Goal: Entertainment & Leisure: Consume media (video, audio)

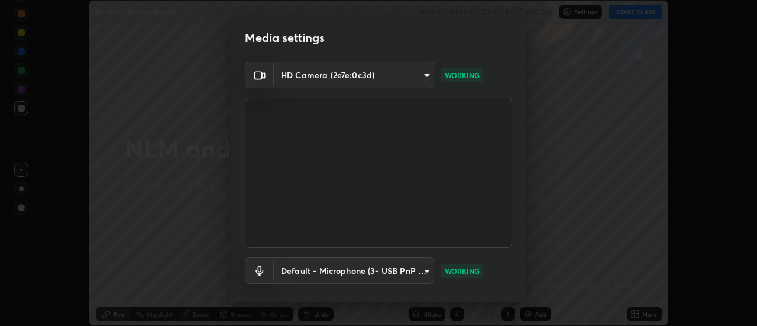
scroll to position [62, 0]
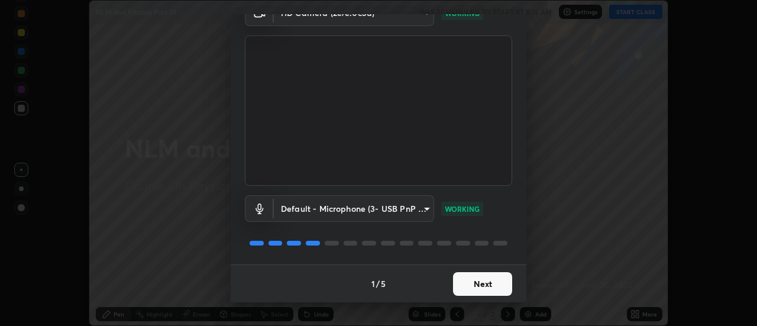
click at [467, 278] on button "Next" at bounding box center [482, 284] width 59 height 24
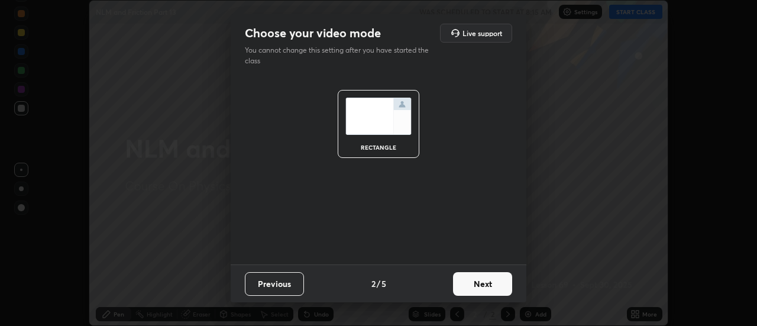
scroll to position [0, 0]
click at [467, 278] on button "Next" at bounding box center [482, 284] width 59 height 24
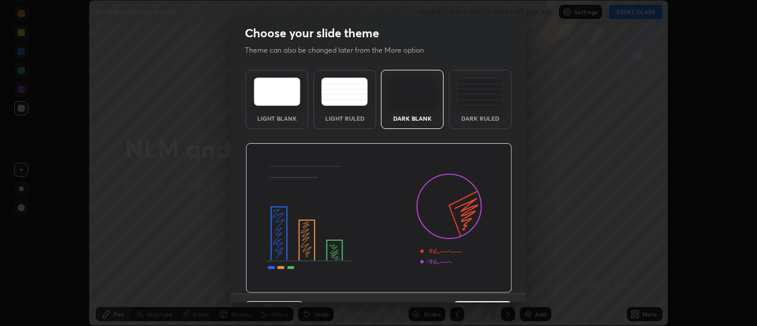
scroll to position [29, 0]
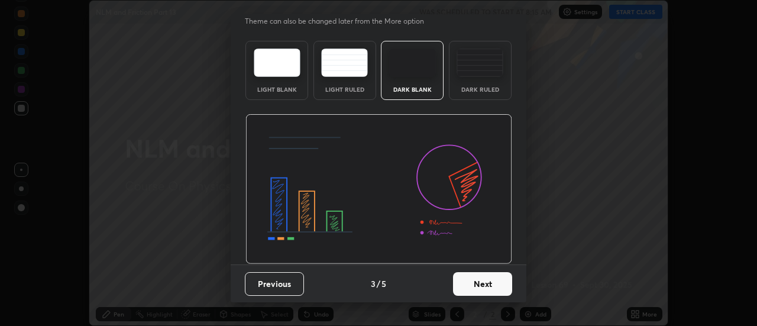
click at [471, 282] on button "Next" at bounding box center [482, 284] width 59 height 24
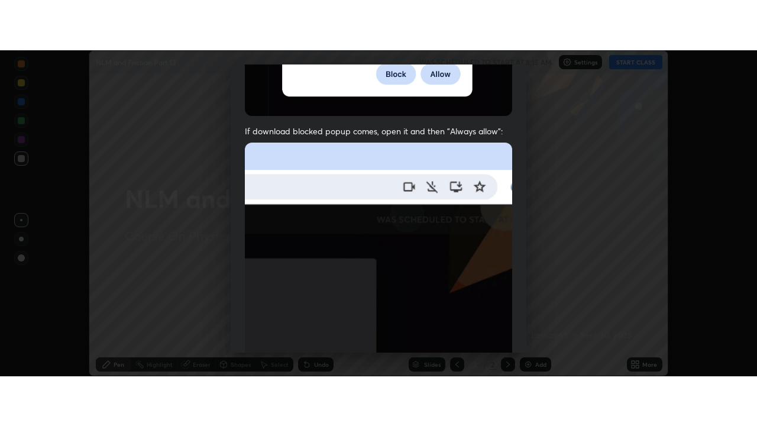
scroll to position [303, 0]
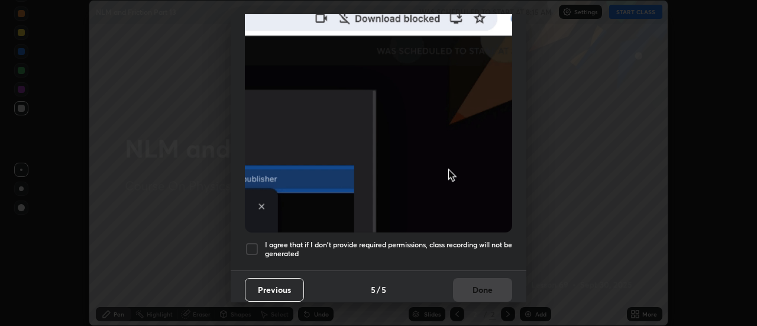
click at [439, 240] on h5 "I agree that if I don't provide required permissions, class recording will not …" at bounding box center [388, 249] width 247 height 18
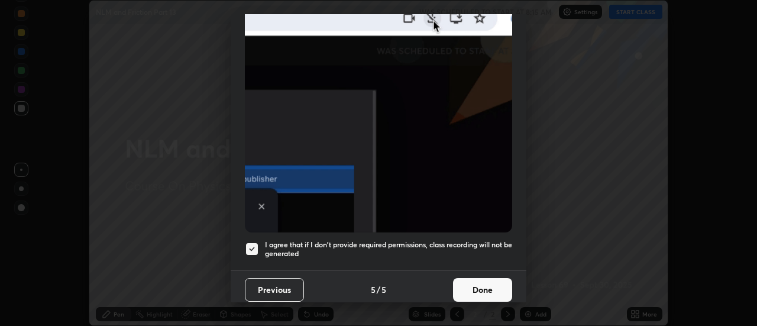
click at [470, 281] on button "Done" at bounding box center [482, 290] width 59 height 24
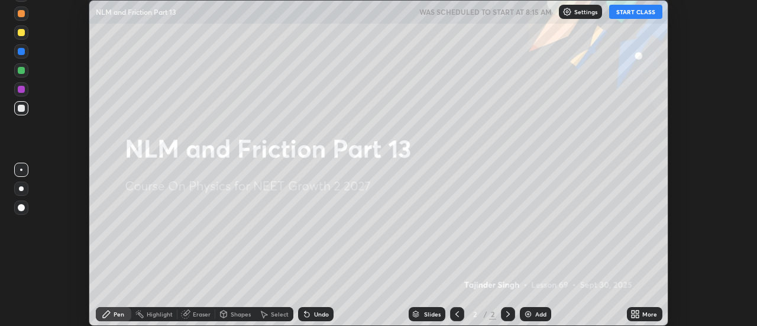
click at [625, 11] on button "START CLASS" at bounding box center [635, 12] width 53 height 14
click at [646, 313] on div "More" at bounding box center [649, 314] width 15 height 6
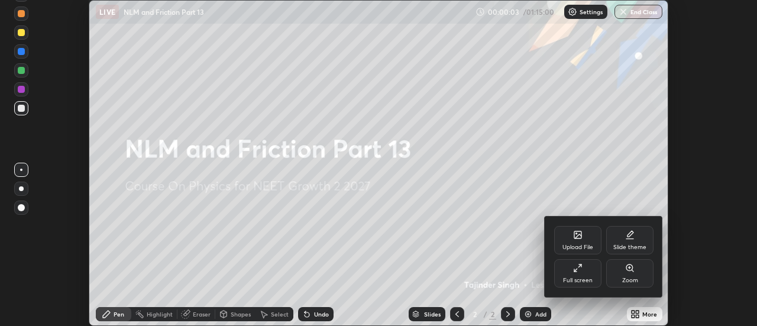
click at [579, 275] on div "Full screen" at bounding box center [577, 273] width 47 height 28
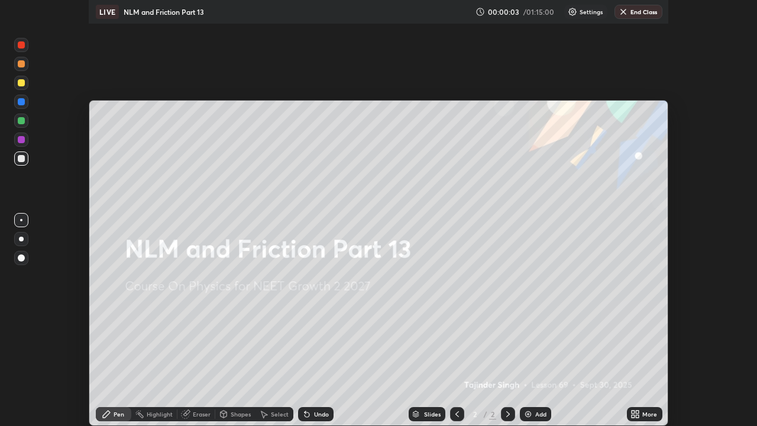
scroll to position [426, 757]
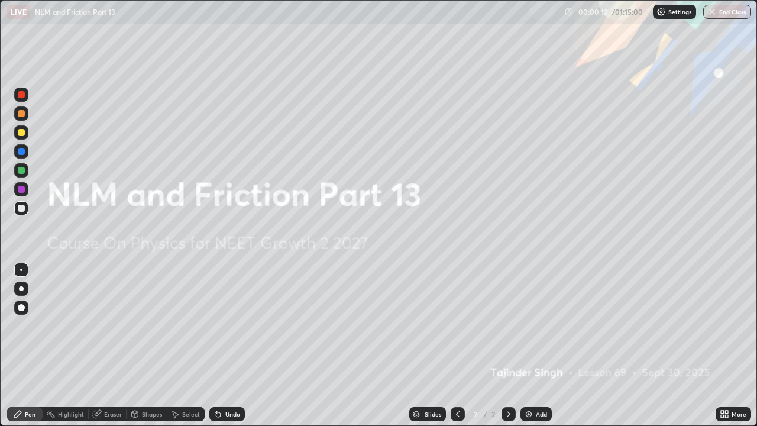
click at [533, 325] on div "Add" at bounding box center [535, 414] width 31 height 14
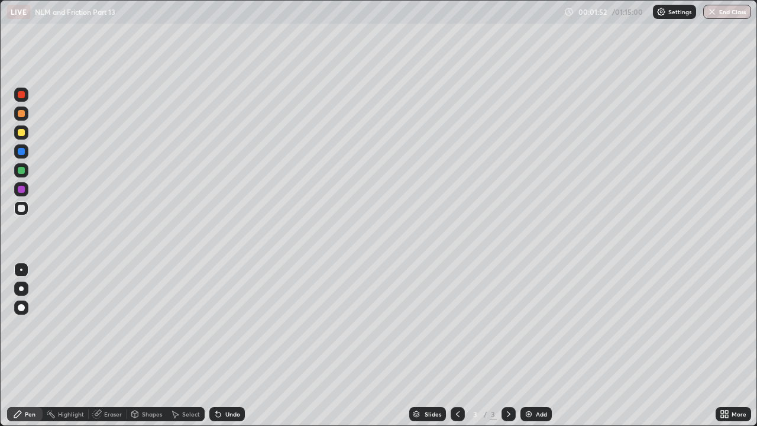
click at [229, 325] on div "Undo" at bounding box center [232, 414] width 15 height 6
click at [21, 133] on div at bounding box center [21, 132] width 7 height 7
click at [22, 170] on div at bounding box center [21, 170] width 7 height 7
click at [228, 325] on div "Undo" at bounding box center [232, 414] width 15 height 6
click at [20, 209] on div at bounding box center [21, 208] width 7 height 7
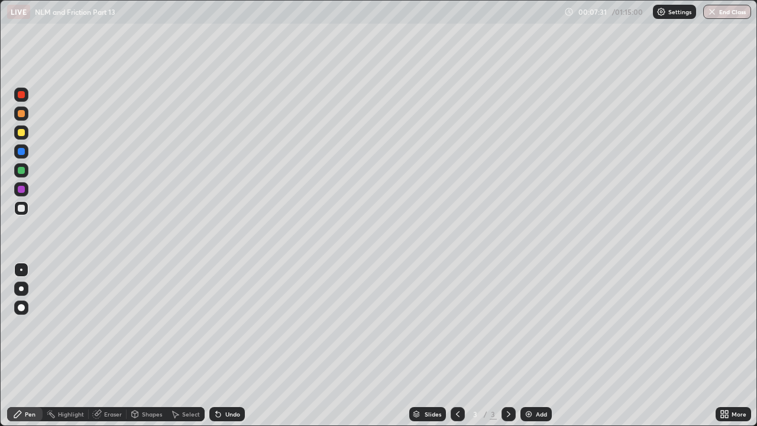
click at [232, 325] on div "Undo" at bounding box center [232, 414] width 15 height 6
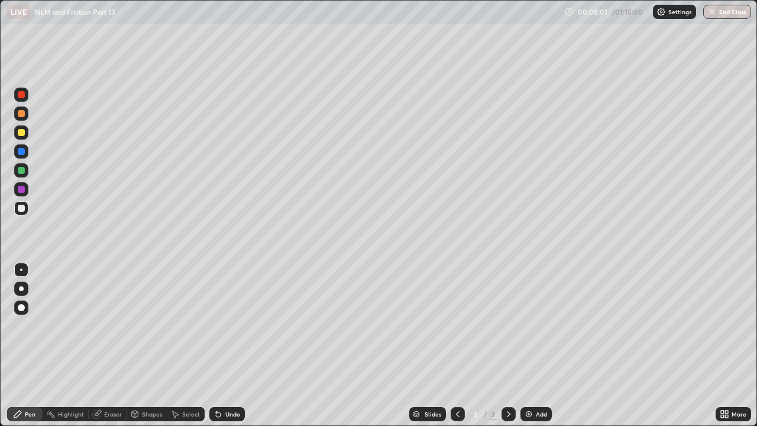
click at [232, 325] on div "Undo" at bounding box center [232, 414] width 15 height 6
click at [231, 325] on div "Undo" at bounding box center [232, 414] width 15 height 6
click at [104, 325] on div "Eraser" at bounding box center [108, 414] width 38 height 14
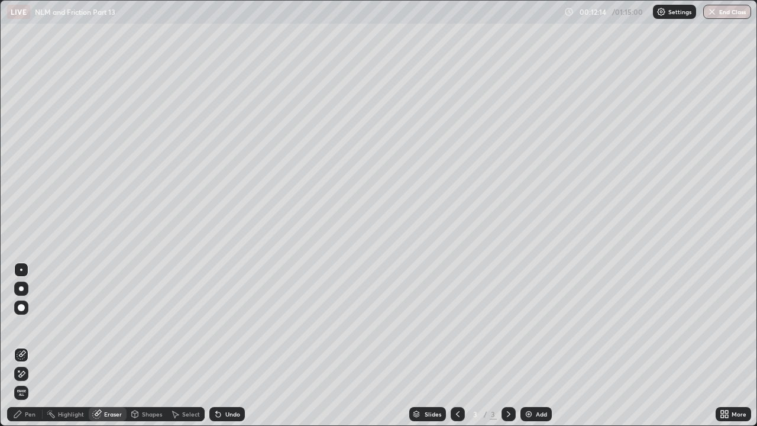
click at [25, 305] on div at bounding box center [21, 307] width 14 height 14
click at [50, 325] on circle at bounding box center [49, 410] width 1 height 1
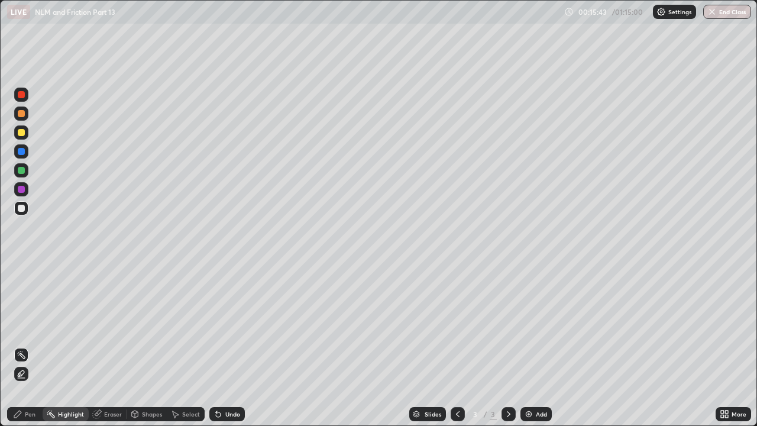
click at [26, 325] on div "Pen" at bounding box center [30, 414] width 11 height 6
click at [61, 325] on div "Highlight" at bounding box center [71, 414] width 26 height 6
click at [63, 325] on div "Highlight" at bounding box center [71, 414] width 26 height 6
click at [61, 325] on div "Highlight" at bounding box center [71, 414] width 26 height 6
click at [19, 325] on icon at bounding box center [21, 373] width 9 height 9
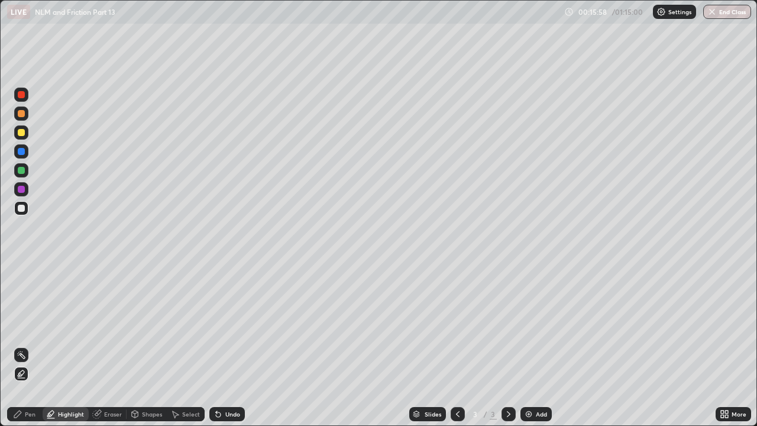
click at [20, 325] on icon at bounding box center [21, 374] width 2 height 2
click at [23, 325] on rect at bounding box center [23, 356] width 6 height 6
click at [21, 325] on icon at bounding box center [21, 378] width 7 height 0
click at [226, 325] on div "Undo" at bounding box center [232, 414] width 15 height 6
click at [229, 325] on div "Undo" at bounding box center [232, 414] width 15 height 6
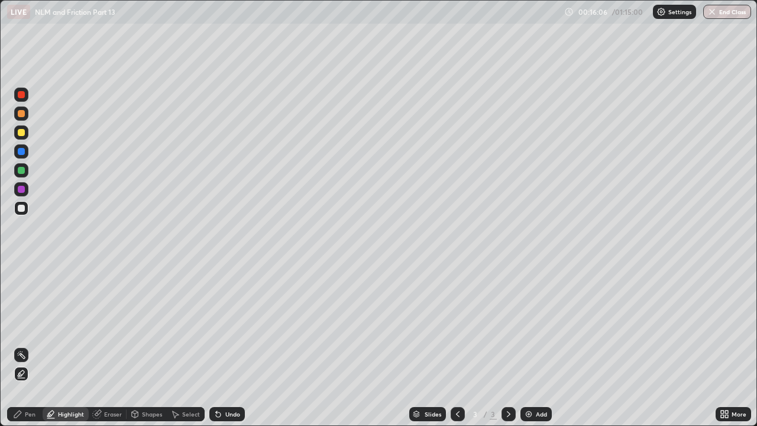
click at [229, 325] on div "Undo" at bounding box center [232, 414] width 15 height 6
click at [27, 325] on div "Pen" at bounding box center [30, 414] width 11 height 6
click at [534, 325] on div "Add" at bounding box center [535, 414] width 31 height 14
click at [21, 133] on div at bounding box center [21, 132] width 7 height 7
click at [20, 208] on div at bounding box center [21, 208] width 7 height 7
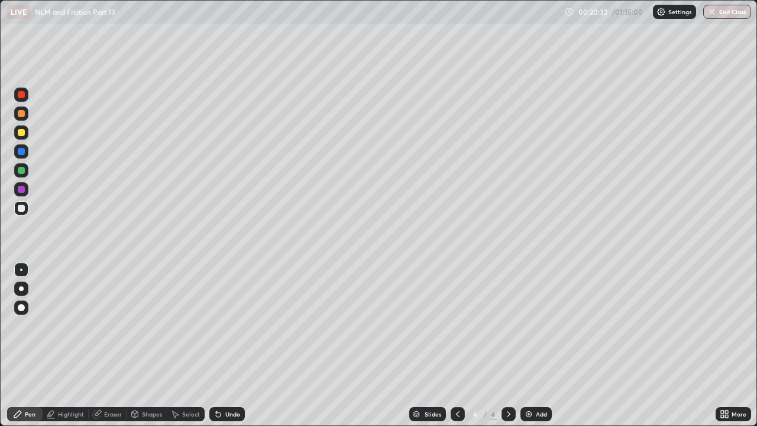
click at [22, 170] on div at bounding box center [21, 170] width 7 height 7
click at [21, 137] on div at bounding box center [21, 132] width 14 height 14
click at [533, 325] on div "Add" at bounding box center [535, 414] width 31 height 14
click at [21, 209] on div at bounding box center [21, 208] width 7 height 7
click at [19, 167] on div at bounding box center [21, 170] width 7 height 7
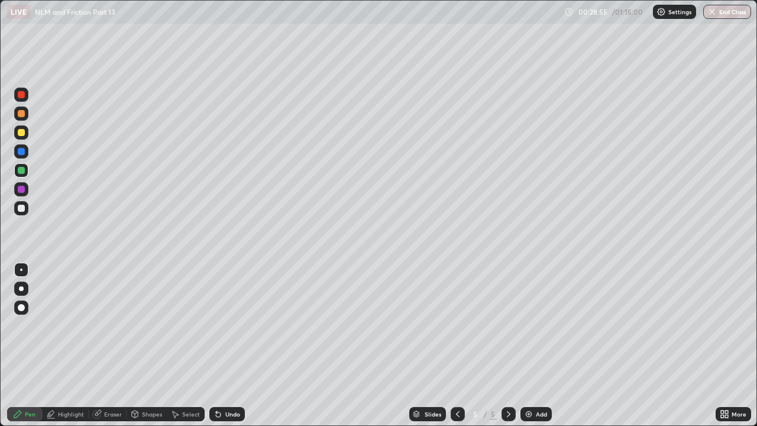
click at [21, 207] on div at bounding box center [21, 208] width 7 height 7
click at [17, 188] on div at bounding box center [21, 189] width 14 height 14
click at [21, 209] on div at bounding box center [21, 208] width 7 height 7
click at [232, 325] on div "Undo" at bounding box center [232, 414] width 15 height 6
click at [21, 114] on div at bounding box center [21, 113] width 7 height 7
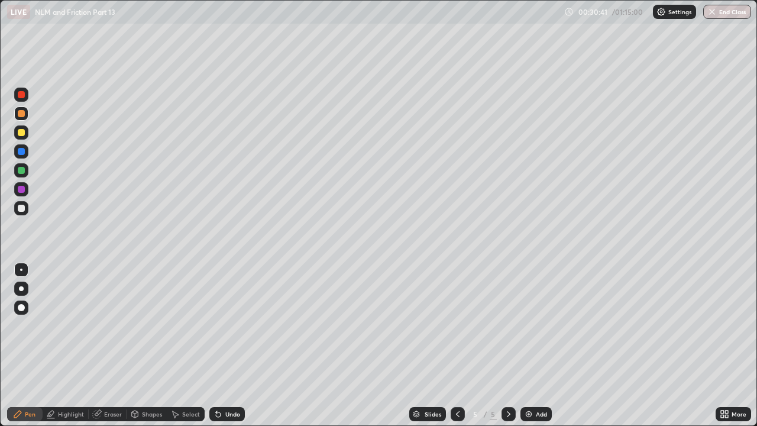
click at [229, 325] on div "Undo" at bounding box center [232, 414] width 15 height 6
click at [537, 325] on div "Add" at bounding box center [535, 414] width 31 height 14
click at [26, 208] on div at bounding box center [21, 208] width 14 height 14
click at [216, 325] on icon at bounding box center [216, 411] width 1 height 1
click at [232, 325] on div "Undo" at bounding box center [226, 414] width 35 height 14
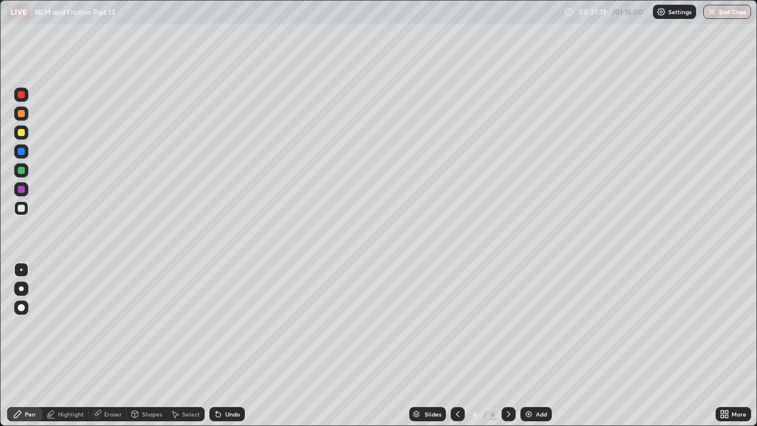
click at [234, 325] on div "Undo" at bounding box center [226, 414] width 35 height 14
click at [232, 325] on div "Undo" at bounding box center [226, 414] width 35 height 14
click at [231, 325] on div "Undo" at bounding box center [226, 414] width 35 height 14
click at [19, 137] on div at bounding box center [21, 132] width 14 height 14
click at [229, 325] on div "Undo" at bounding box center [232, 414] width 15 height 6
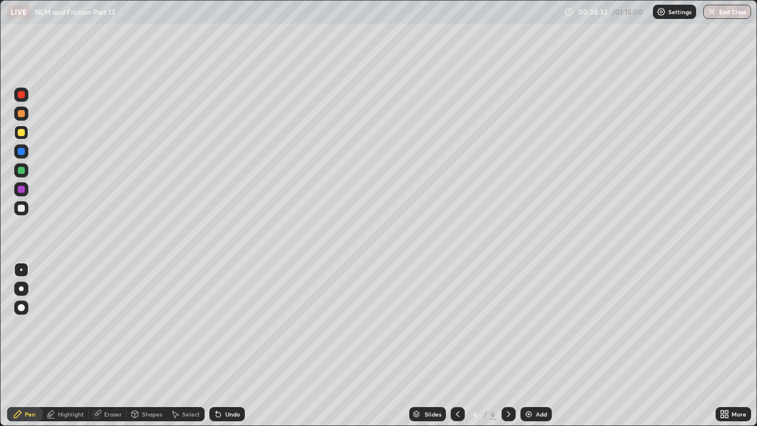
click at [225, 325] on div "Undo" at bounding box center [226, 414] width 35 height 14
click at [226, 325] on div "Undo" at bounding box center [232, 414] width 15 height 6
click at [232, 325] on div "Undo" at bounding box center [226, 414] width 35 height 14
click at [225, 325] on div "Undo" at bounding box center [232, 414] width 15 height 6
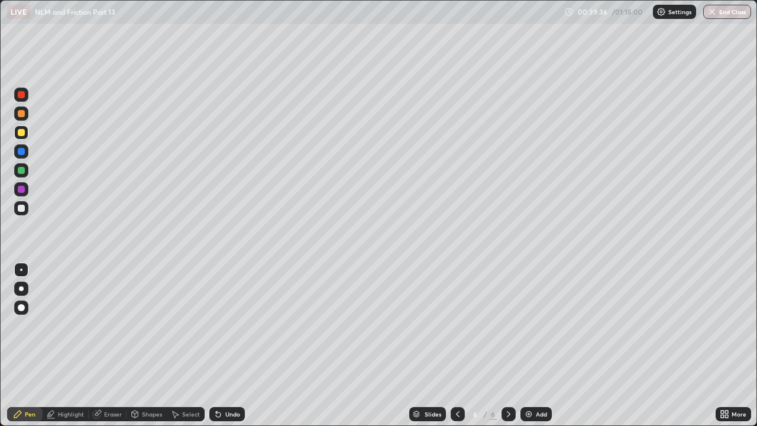
click at [224, 325] on div "Undo" at bounding box center [226, 414] width 35 height 14
click at [22, 209] on div at bounding box center [21, 208] width 7 height 7
click at [225, 325] on div "Undo" at bounding box center [232, 414] width 15 height 6
click at [229, 325] on div "Undo" at bounding box center [232, 414] width 15 height 6
click at [527, 325] on img at bounding box center [528, 413] width 9 height 9
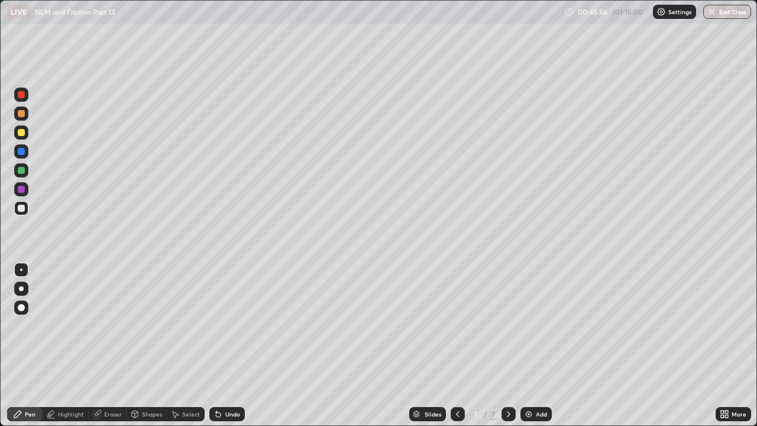
click at [22, 134] on div at bounding box center [21, 132] width 7 height 7
click at [20, 172] on div at bounding box center [21, 170] width 7 height 7
click at [24, 215] on div at bounding box center [21, 208] width 14 height 14
click at [21, 170] on div at bounding box center [21, 170] width 7 height 7
click at [21, 208] on div at bounding box center [21, 208] width 7 height 7
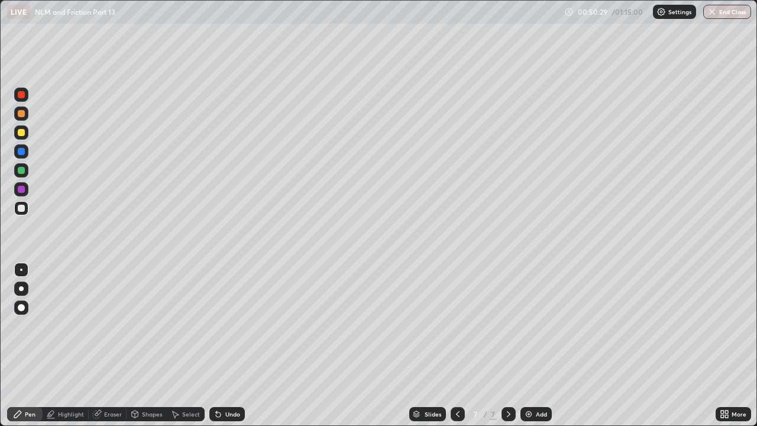
click at [223, 325] on div "Undo" at bounding box center [226, 414] width 35 height 14
click at [216, 325] on icon at bounding box center [216, 411] width 1 height 1
click at [18, 153] on div at bounding box center [21, 151] width 7 height 7
click at [22, 172] on div at bounding box center [21, 170] width 7 height 7
click at [22, 111] on div at bounding box center [21, 113] width 7 height 7
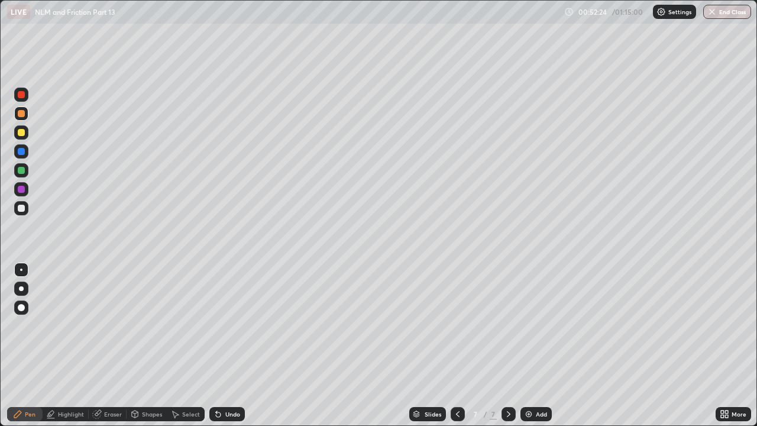
click at [25, 207] on div at bounding box center [21, 208] width 14 height 14
click at [22, 132] on div at bounding box center [21, 132] width 7 height 7
click at [529, 325] on img at bounding box center [528, 413] width 9 height 9
click at [24, 207] on div at bounding box center [21, 208] width 7 height 7
click at [219, 325] on icon at bounding box center [218, 414] width 5 height 5
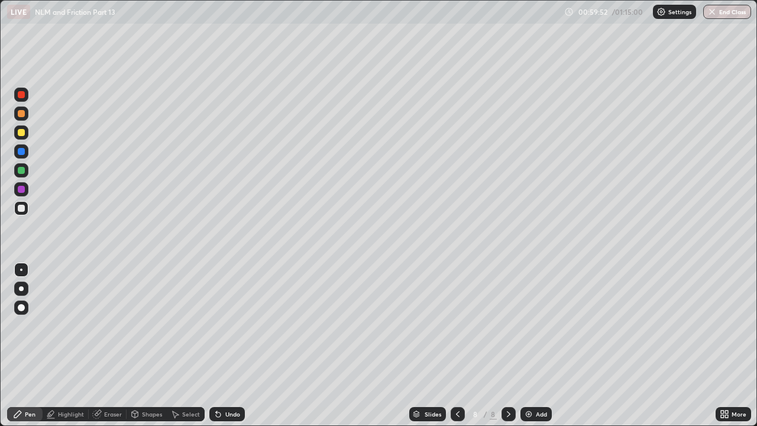
click at [231, 325] on div "Undo" at bounding box center [232, 414] width 15 height 6
click at [21, 132] on div at bounding box center [21, 132] width 7 height 7
click at [24, 169] on div at bounding box center [21, 170] width 7 height 7
click at [20, 211] on div at bounding box center [21, 208] width 7 height 7
click at [222, 325] on div "Undo" at bounding box center [226, 414] width 35 height 14
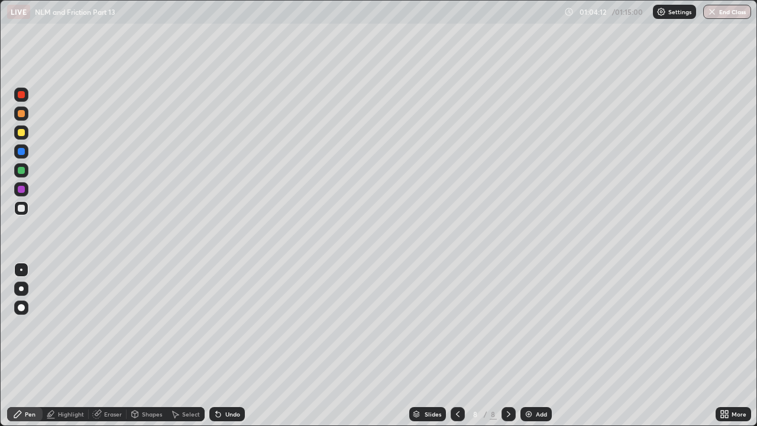
click at [221, 325] on div "Undo" at bounding box center [226, 414] width 35 height 14
click at [222, 325] on div "Undo" at bounding box center [226, 414] width 35 height 14
click at [233, 325] on div "Undo" at bounding box center [232, 414] width 15 height 6
click at [225, 325] on div "Undo" at bounding box center [232, 414] width 15 height 6
click at [22, 129] on div at bounding box center [21, 132] width 7 height 7
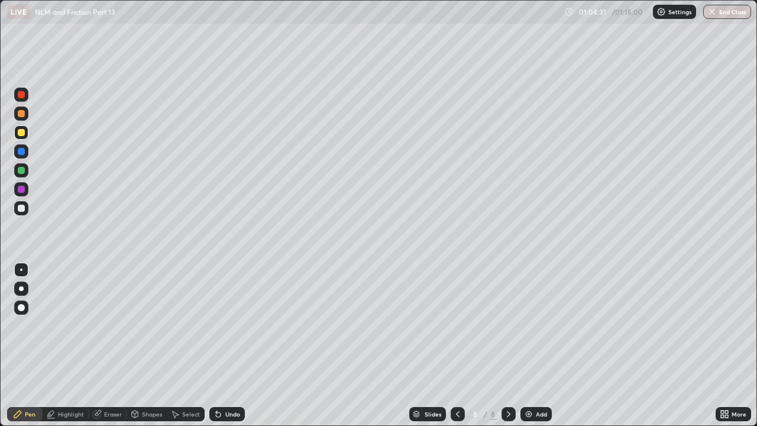
click at [22, 112] on div at bounding box center [21, 113] width 7 height 7
click at [225, 325] on div "Undo" at bounding box center [232, 414] width 15 height 6
click at [221, 325] on icon at bounding box center [217, 413] width 9 height 9
click at [108, 325] on div "Eraser" at bounding box center [113, 414] width 18 height 6
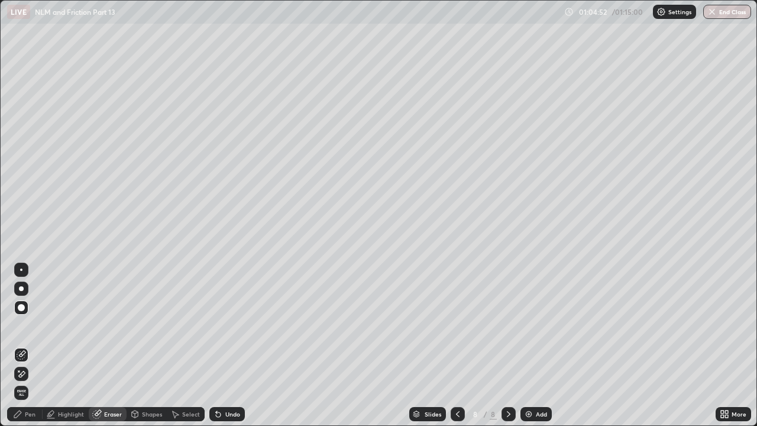
click at [21, 325] on icon at bounding box center [17, 413] width 9 height 9
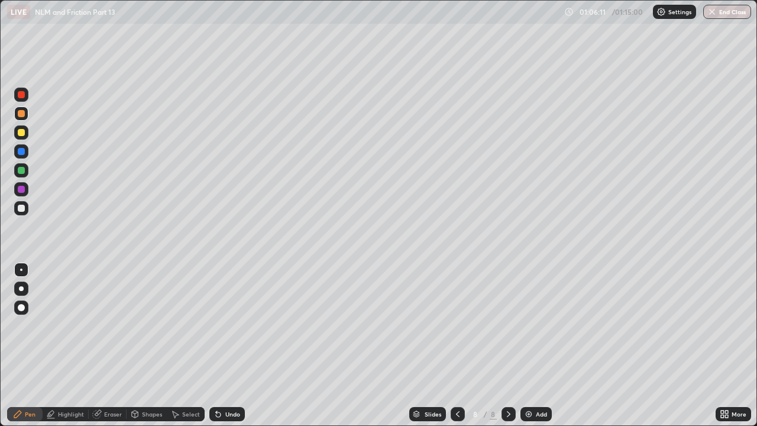
click at [18, 209] on div at bounding box center [21, 208] width 7 height 7
click at [24, 132] on div at bounding box center [21, 132] width 7 height 7
click at [233, 325] on div "Undo" at bounding box center [226, 414] width 35 height 14
click at [739, 9] on button "End Class" at bounding box center [727, 12] width 47 height 14
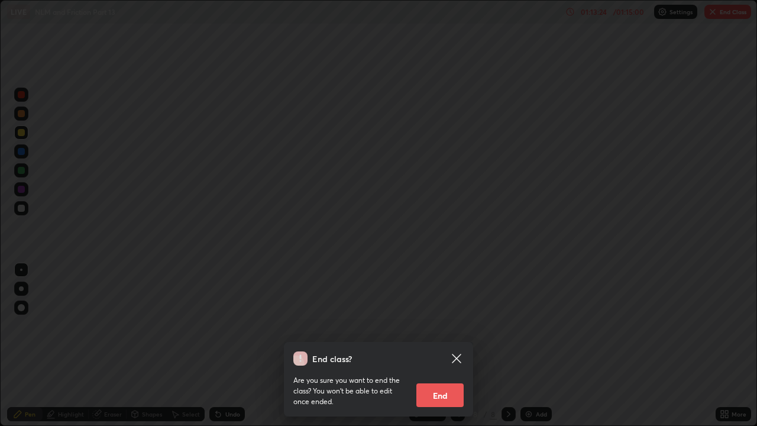
click at [449, 325] on button "End" at bounding box center [439, 395] width 47 height 24
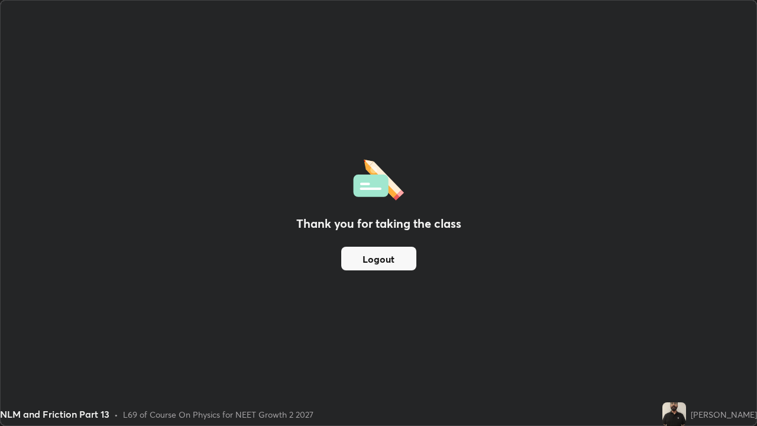
click at [404, 260] on button "Logout" at bounding box center [378, 259] width 75 height 24
click at [404, 259] on button "Logout" at bounding box center [378, 259] width 75 height 24
